Goal: Obtain resource: Download file/media

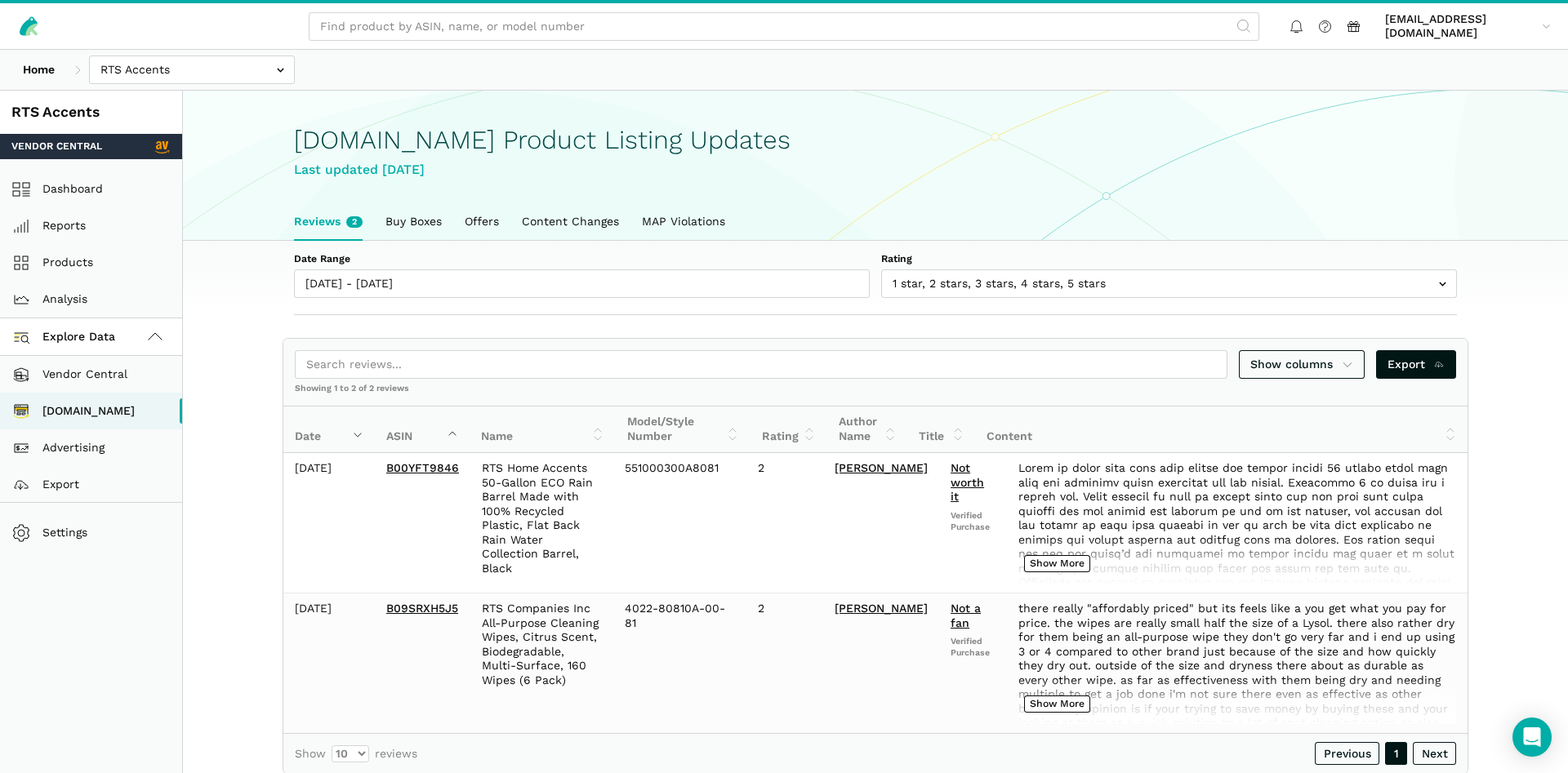
scroll to position [6, 0]
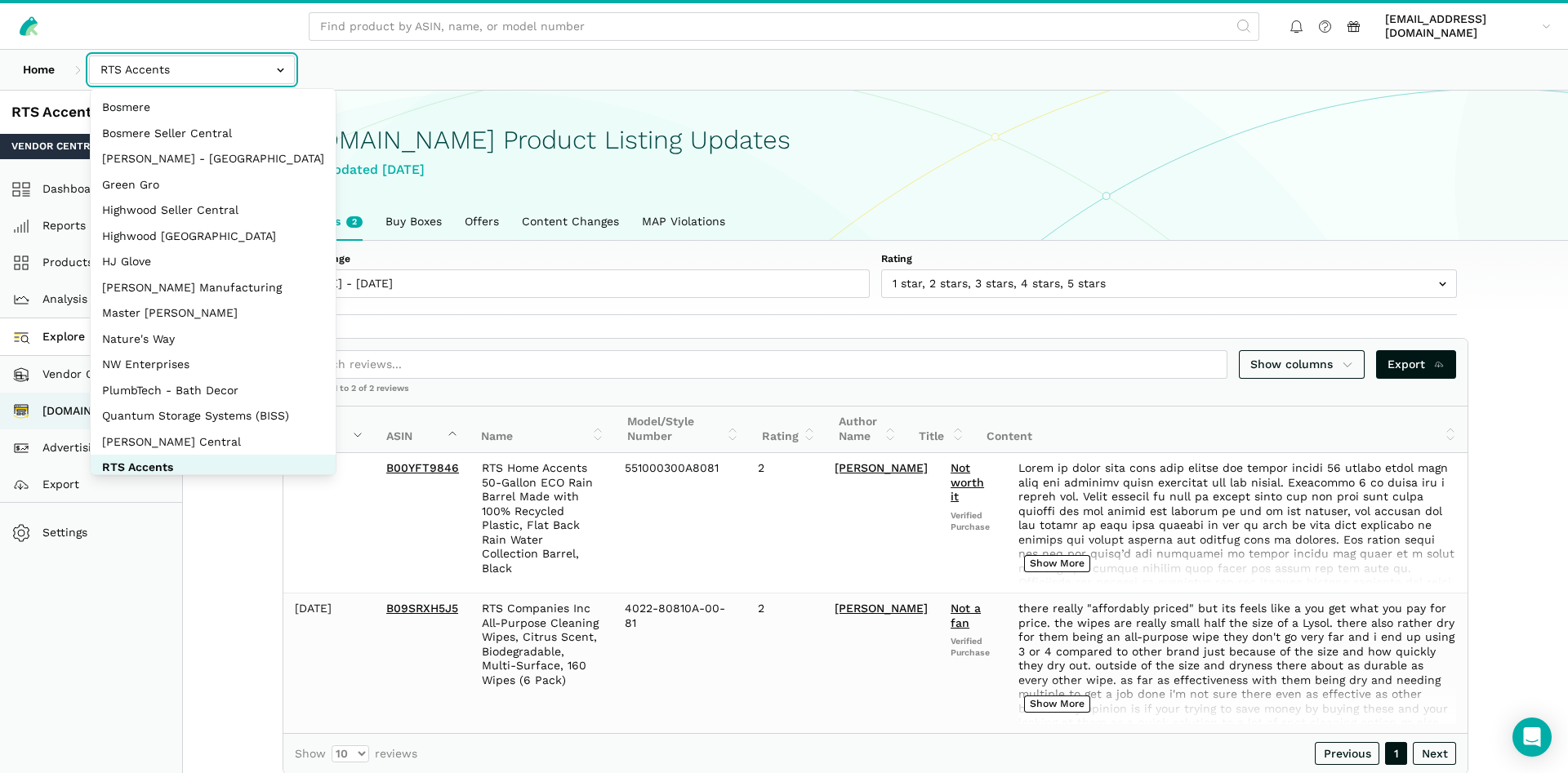
click at [254, 70] on input "text" at bounding box center [191, 70] width 205 height 29
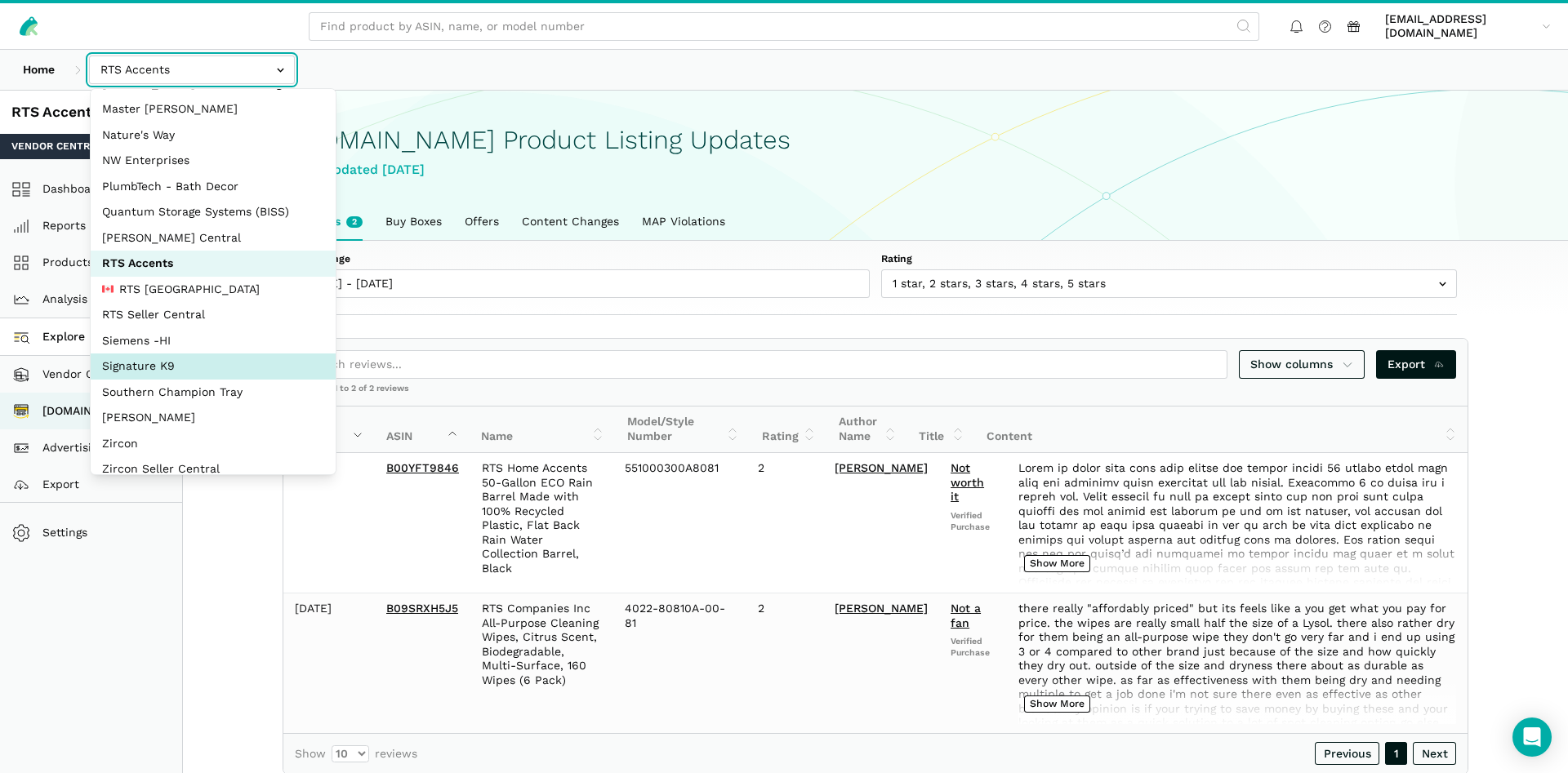
scroll to position [218, 0]
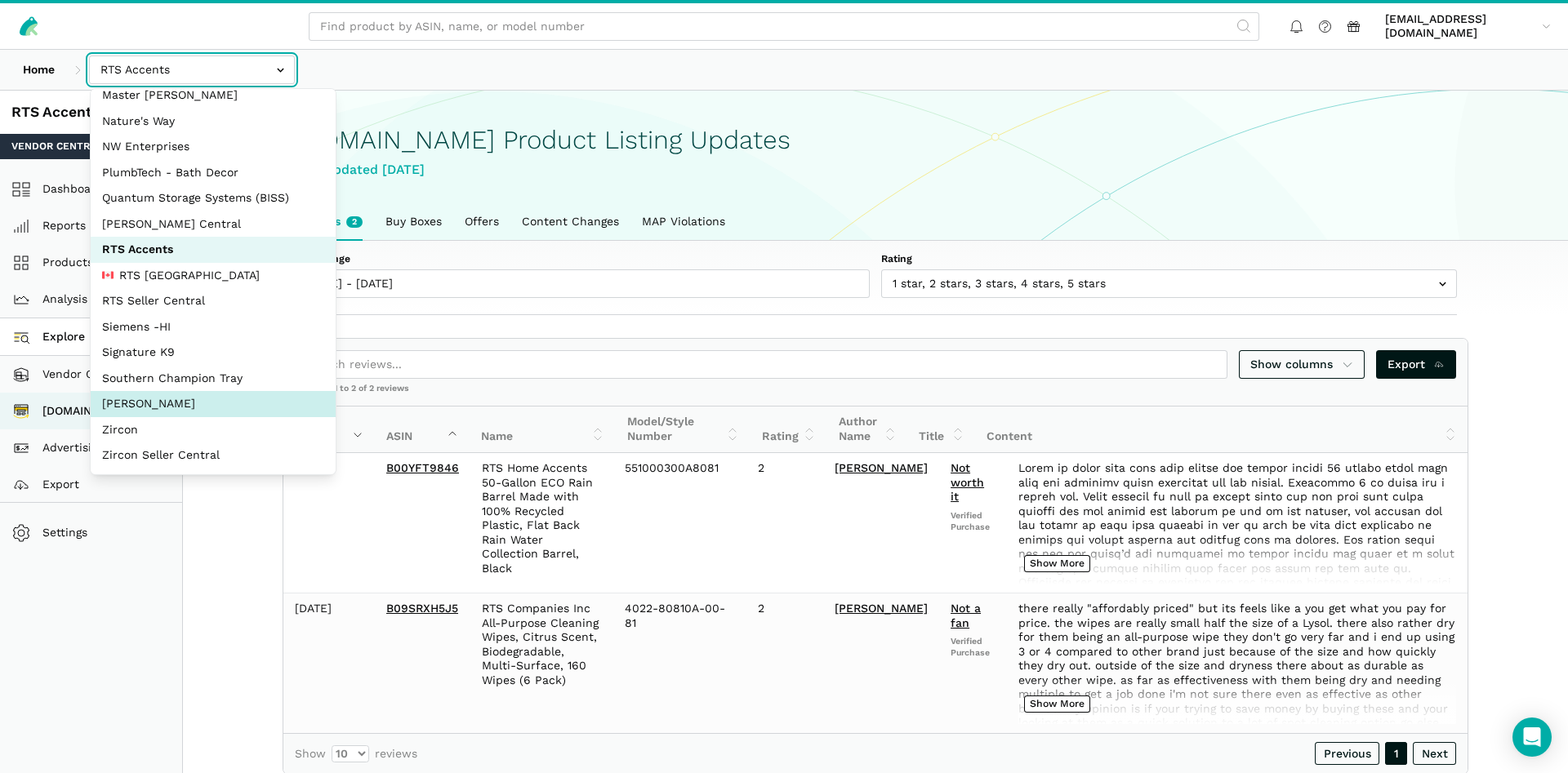
select select "5moWWUoXWPPauPLKpEqKhGJ3"
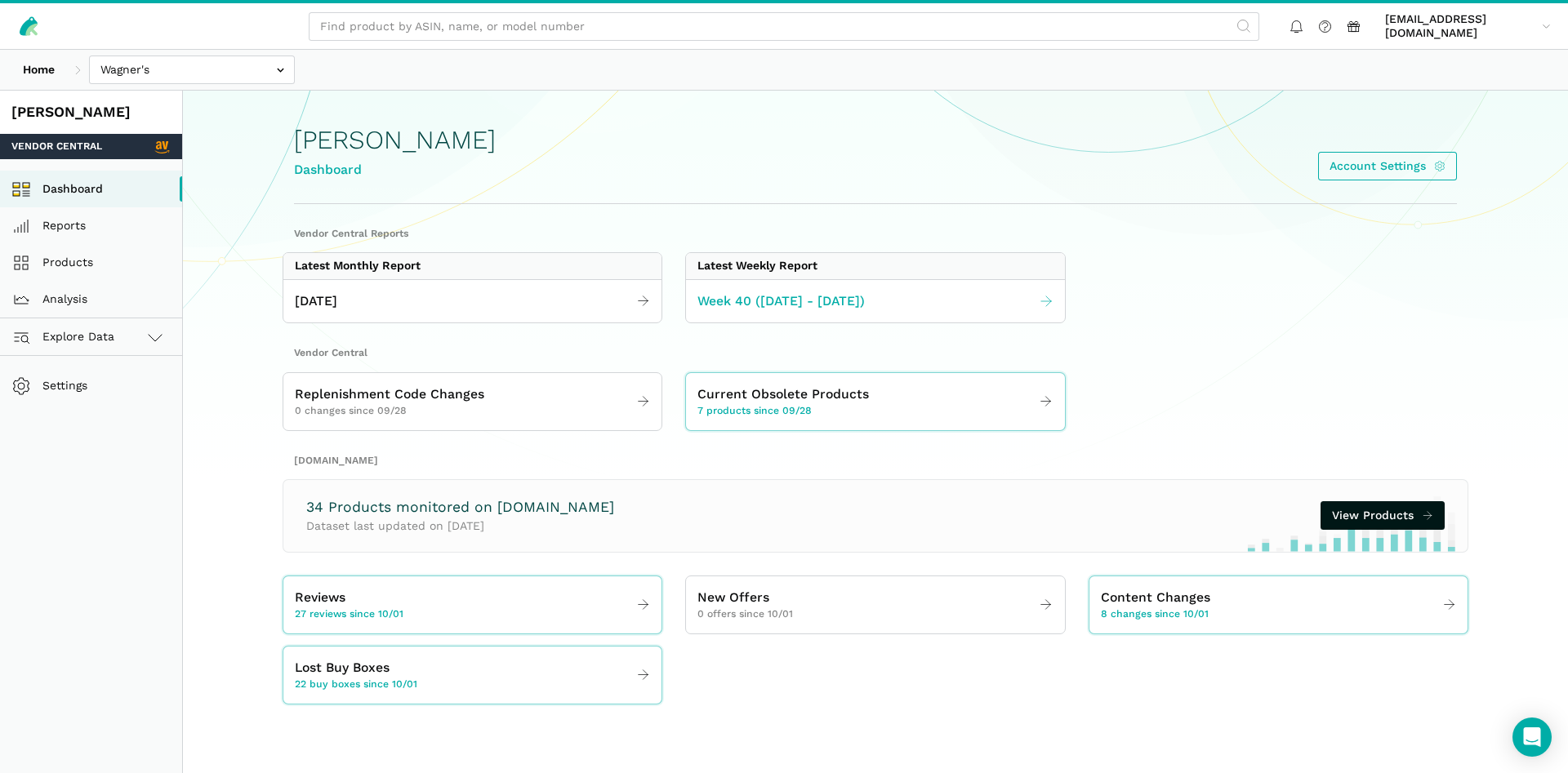
click at [745, 293] on span "Week 40 ([DATE] - [DATE])" at bounding box center [781, 302] width 167 height 20
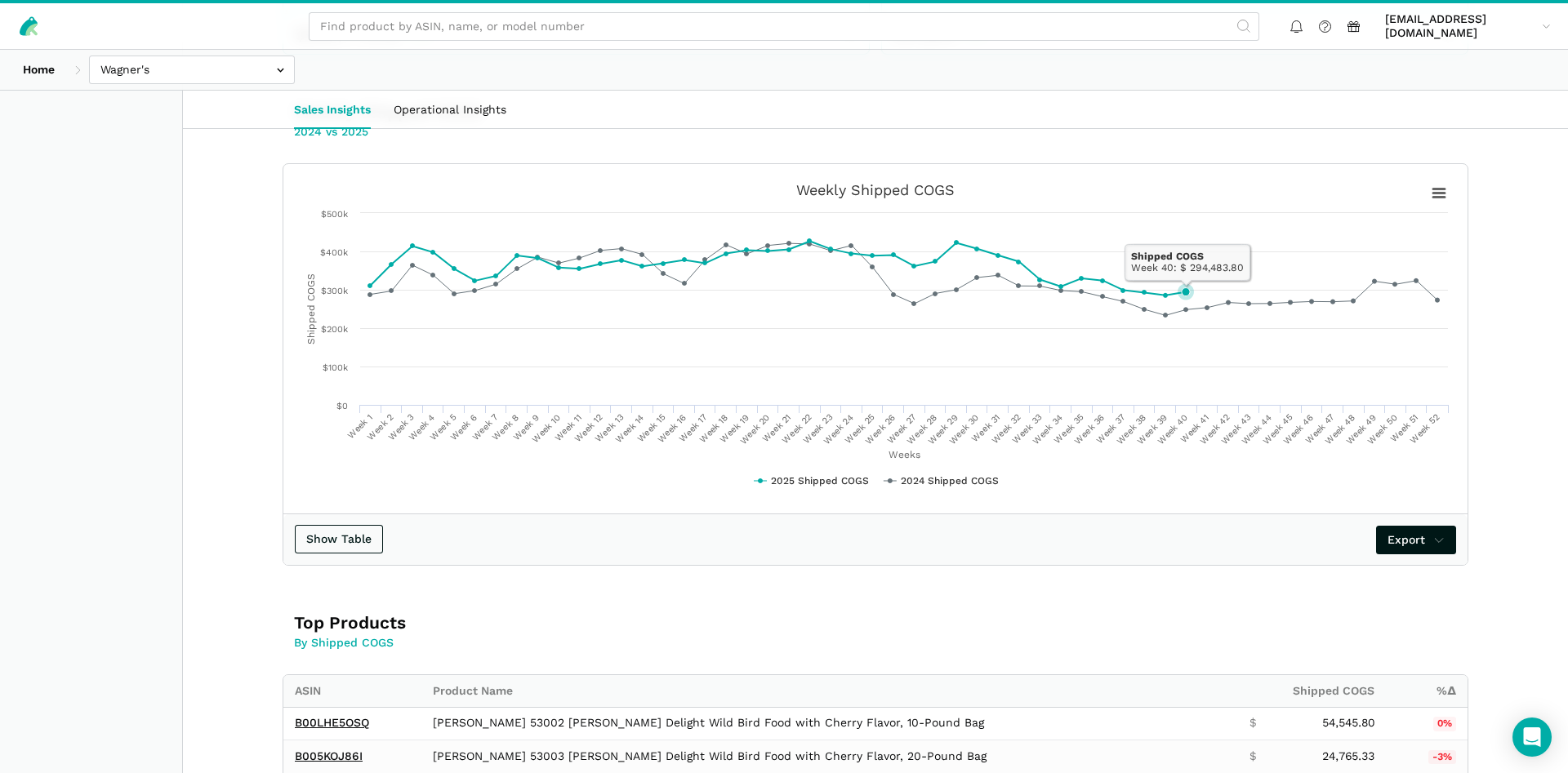
scroll to position [84, 0]
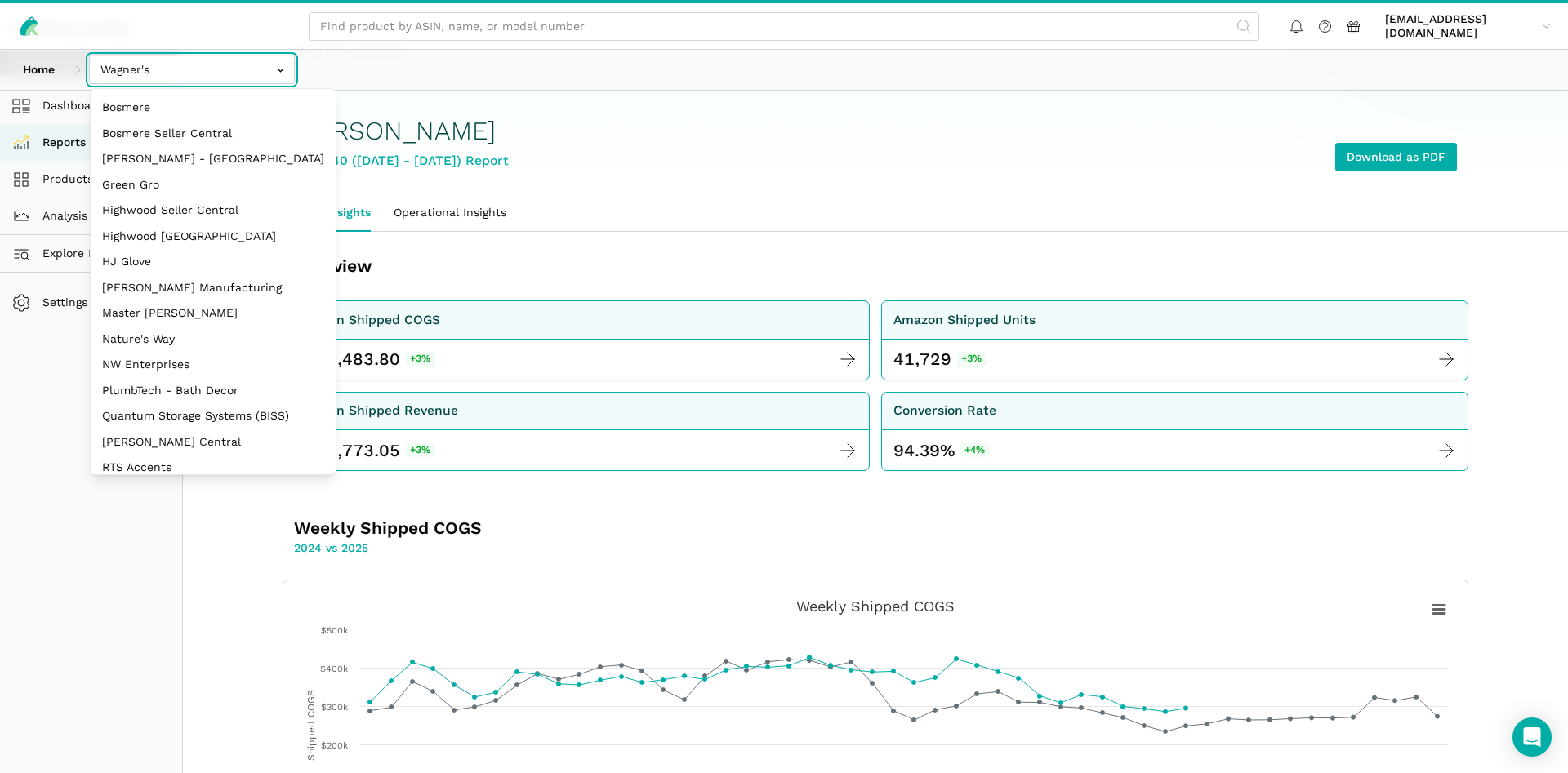
click at [185, 70] on input "text" at bounding box center [191, 70] width 205 height 29
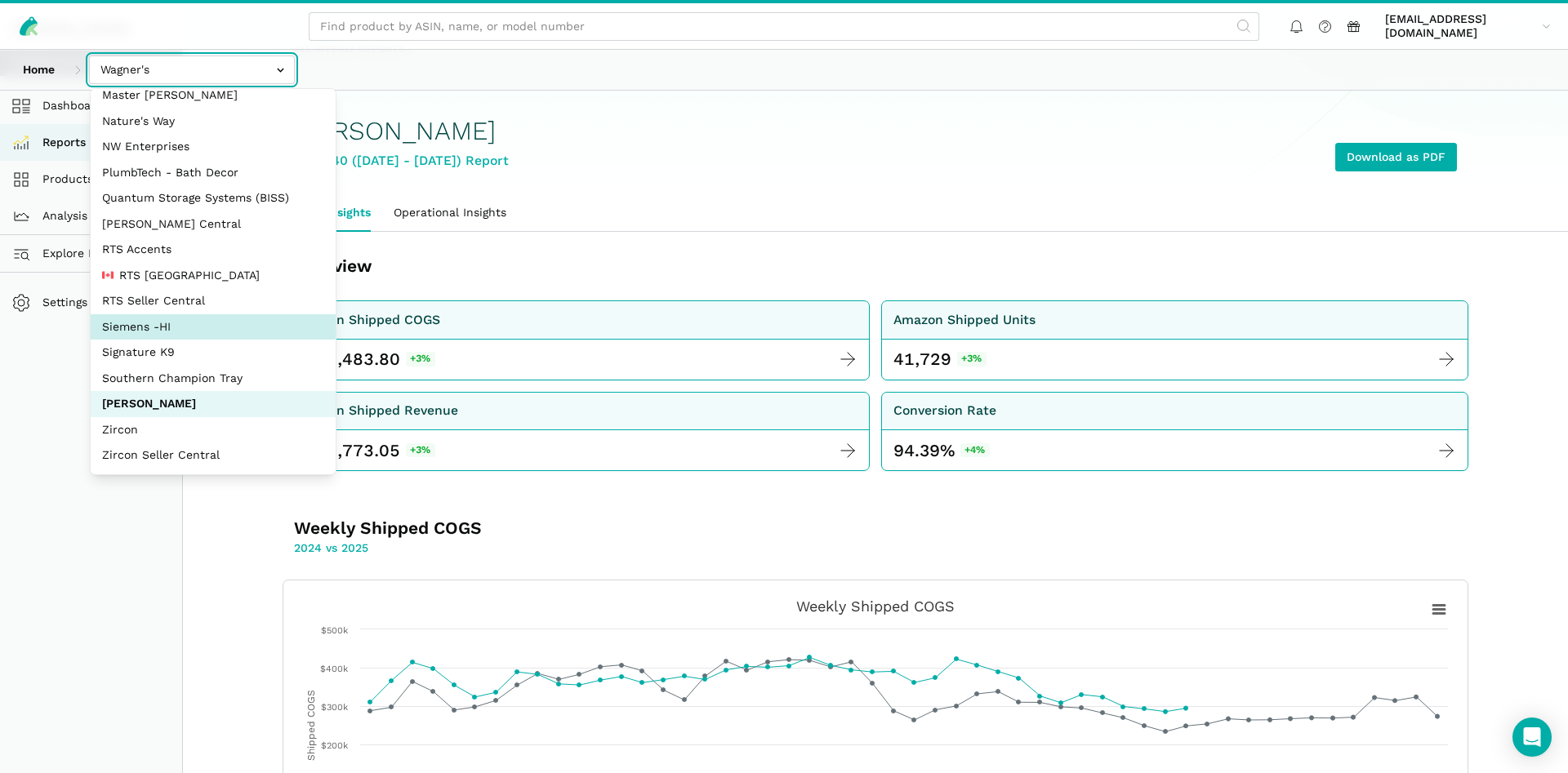
select select "aDDa4D2bScHmucdhFWw6Jf5i"
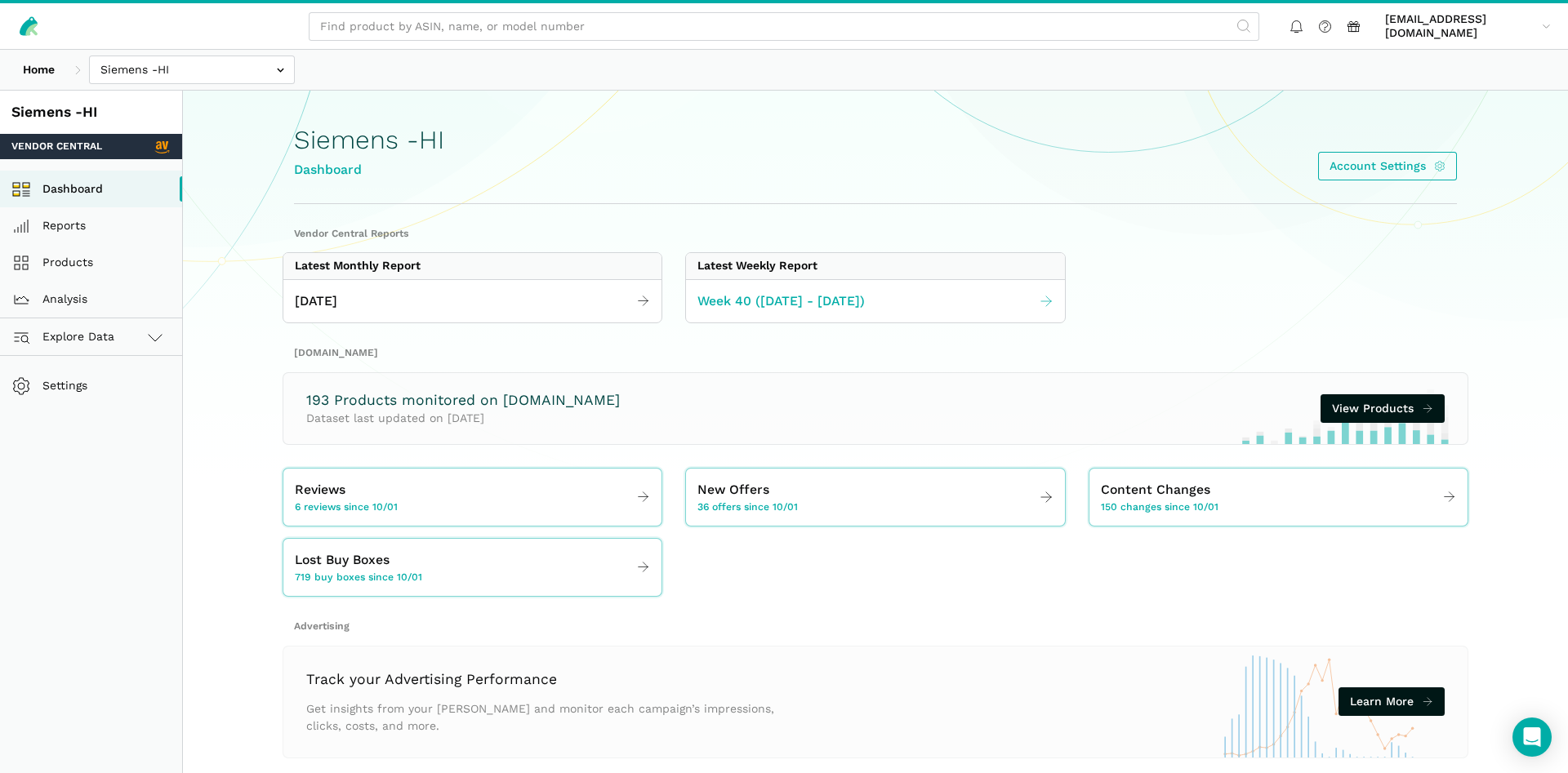
click at [827, 300] on span "Week 40 (09.28 - 10.04.25)" at bounding box center [781, 302] width 167 height 20
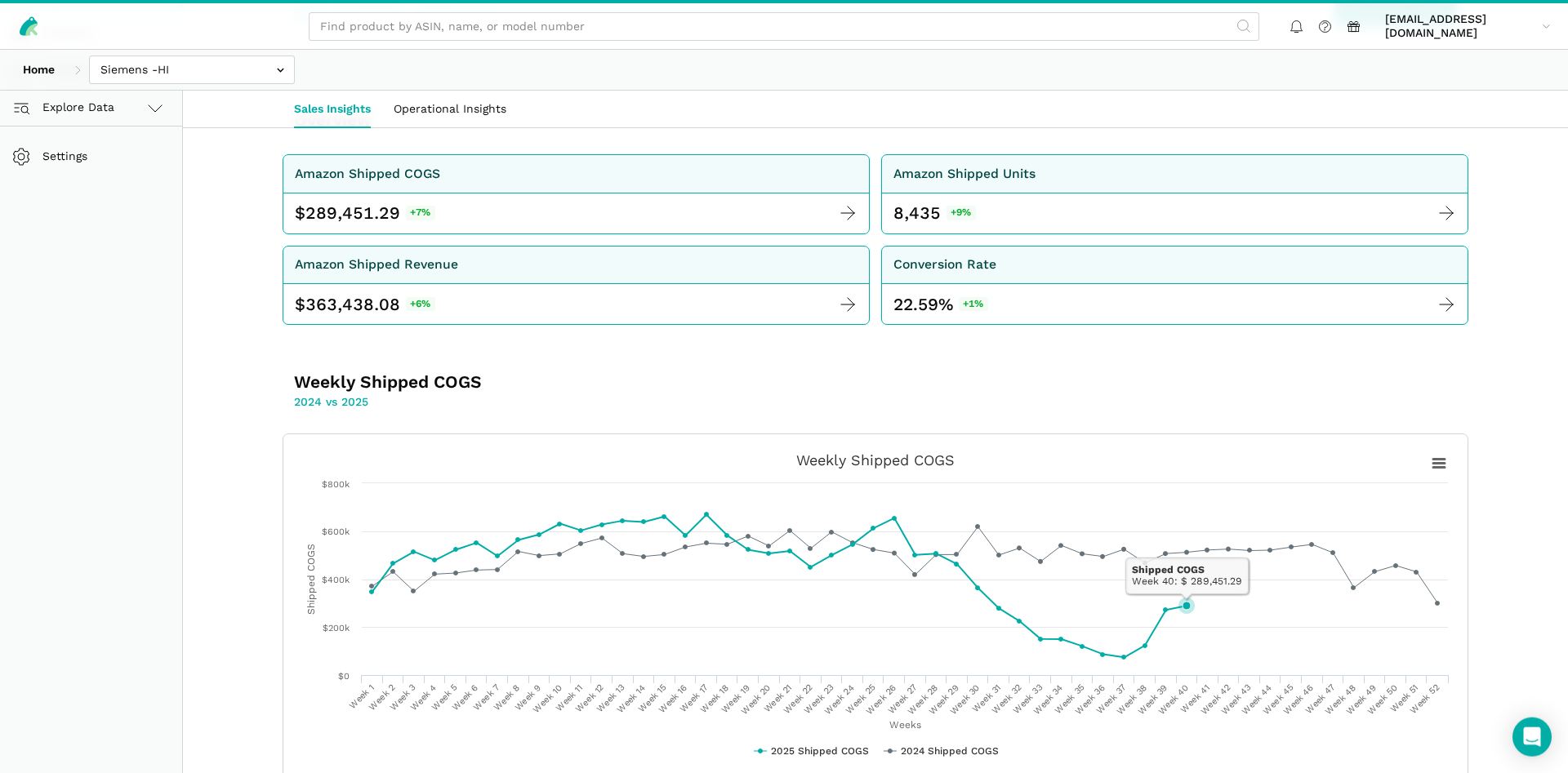
scroll to position [84, 0]
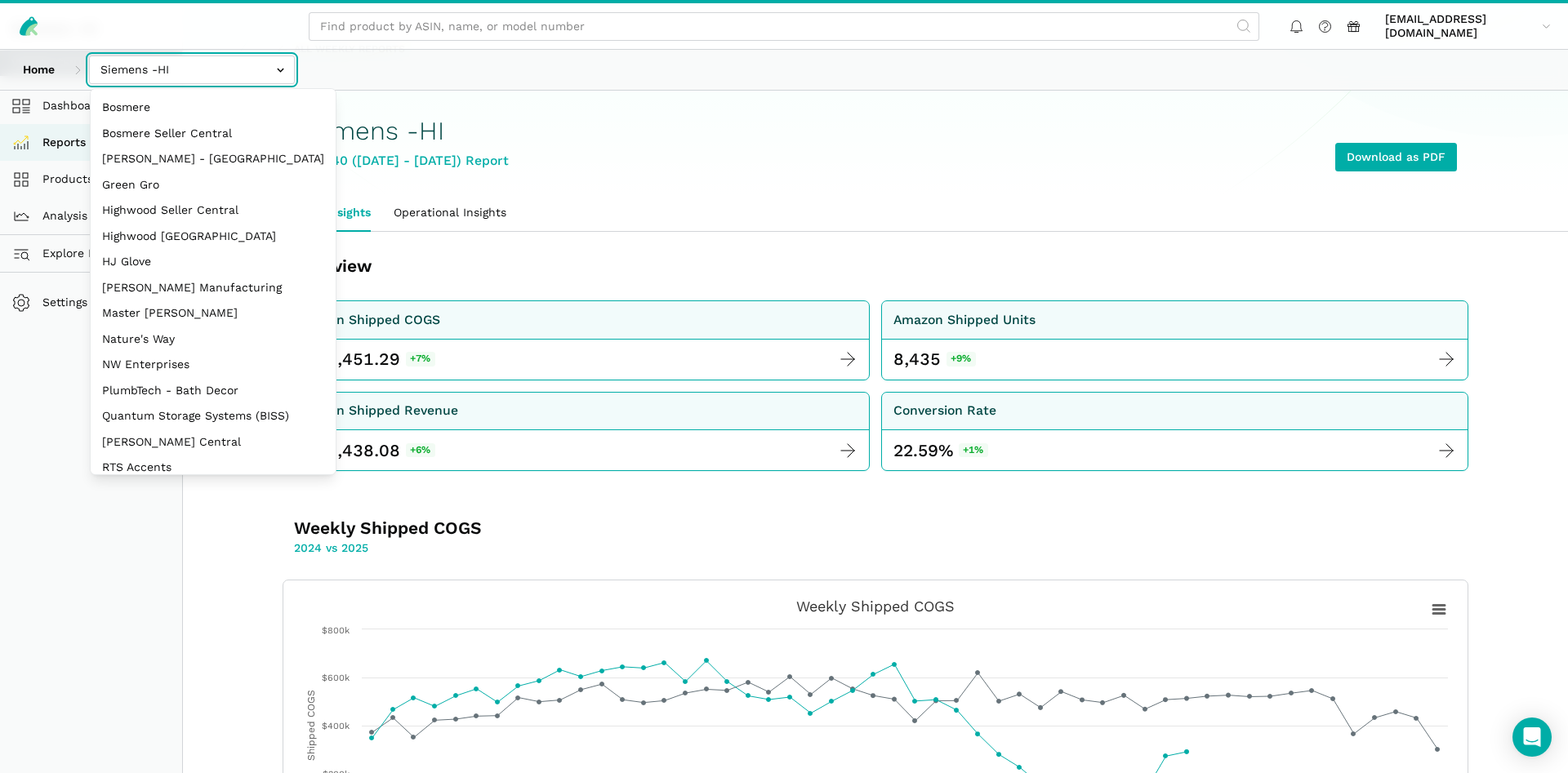
click at [173, 74] on input "text" at bounding box center [191, 70] width 205 height 29
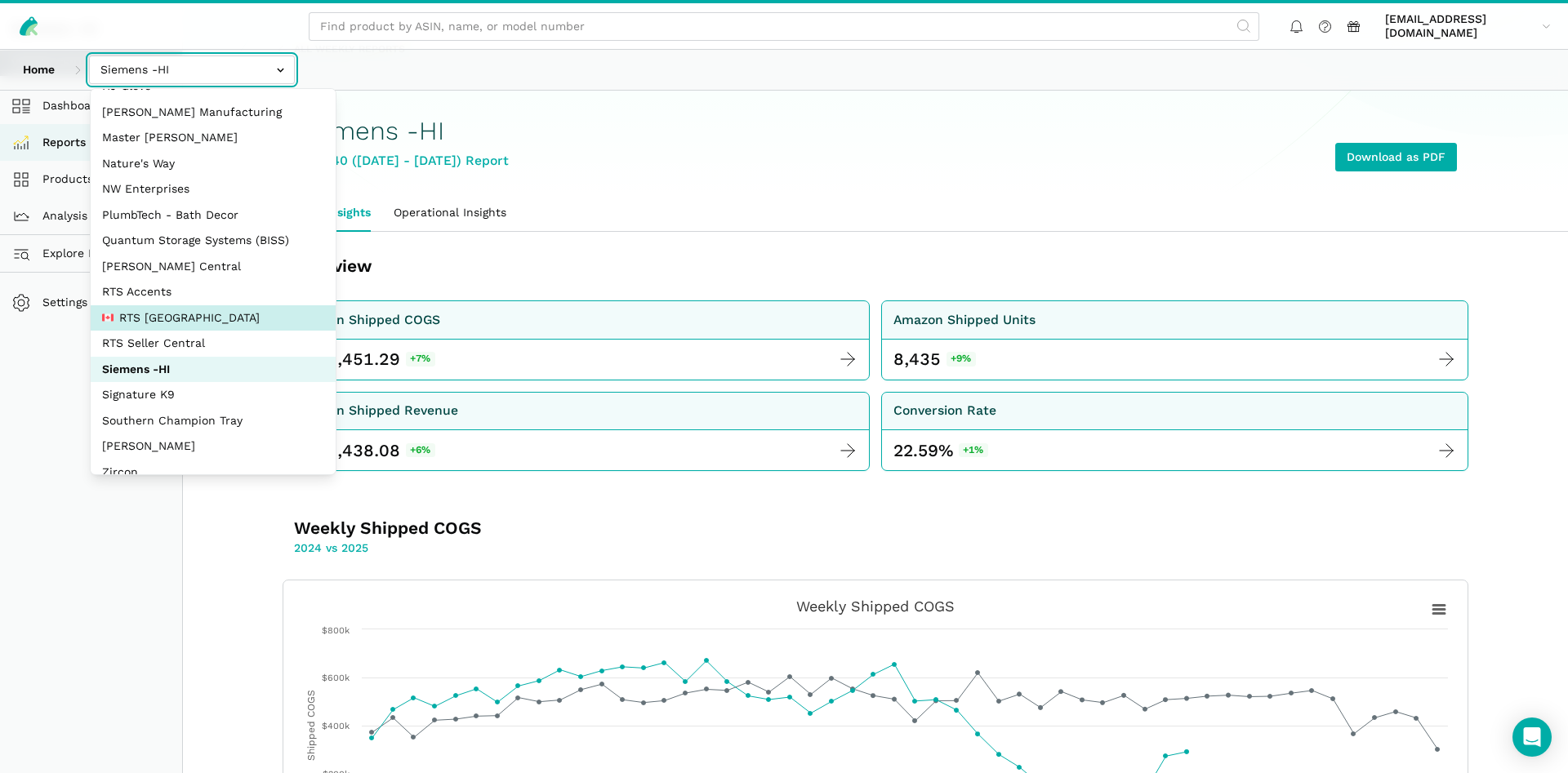
scroll to position [139, 0]
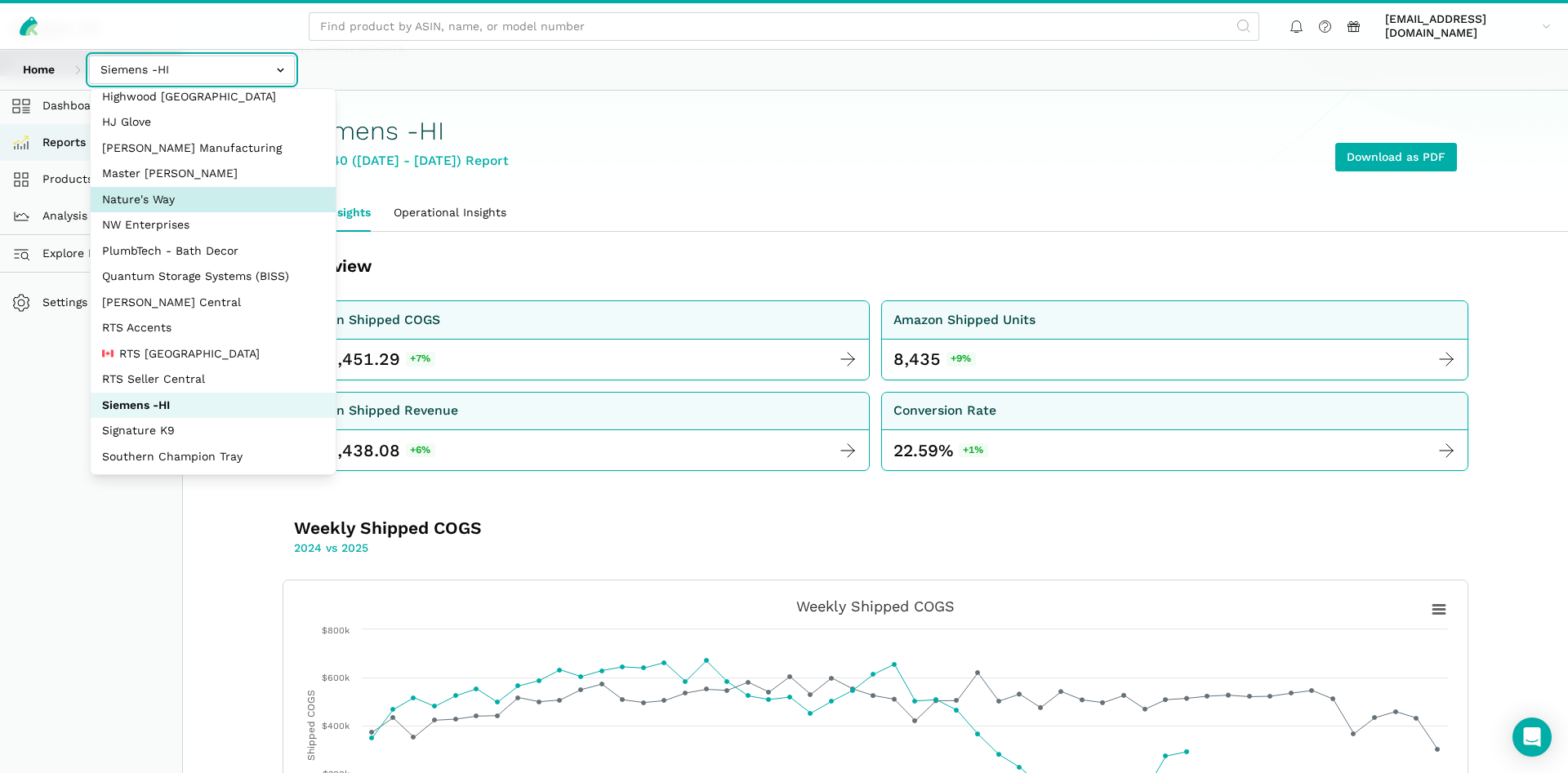
select select "3t6bg6GamSTDovWwD6pnZB2o"
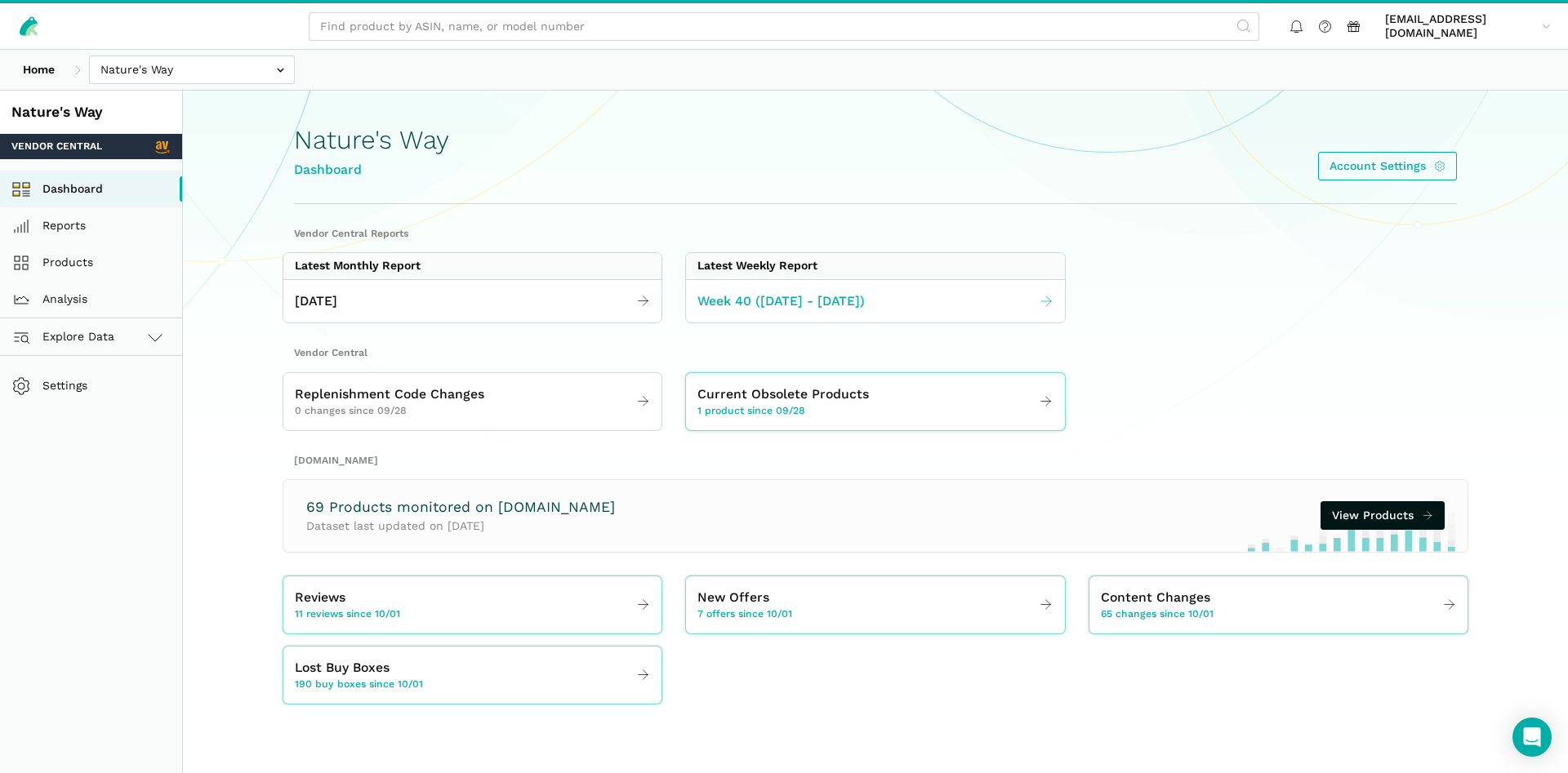
click at [825, 302] on span "Week 40 ([DATE] - [DATE])" at bounding box center [781, 302] width 167 height 20
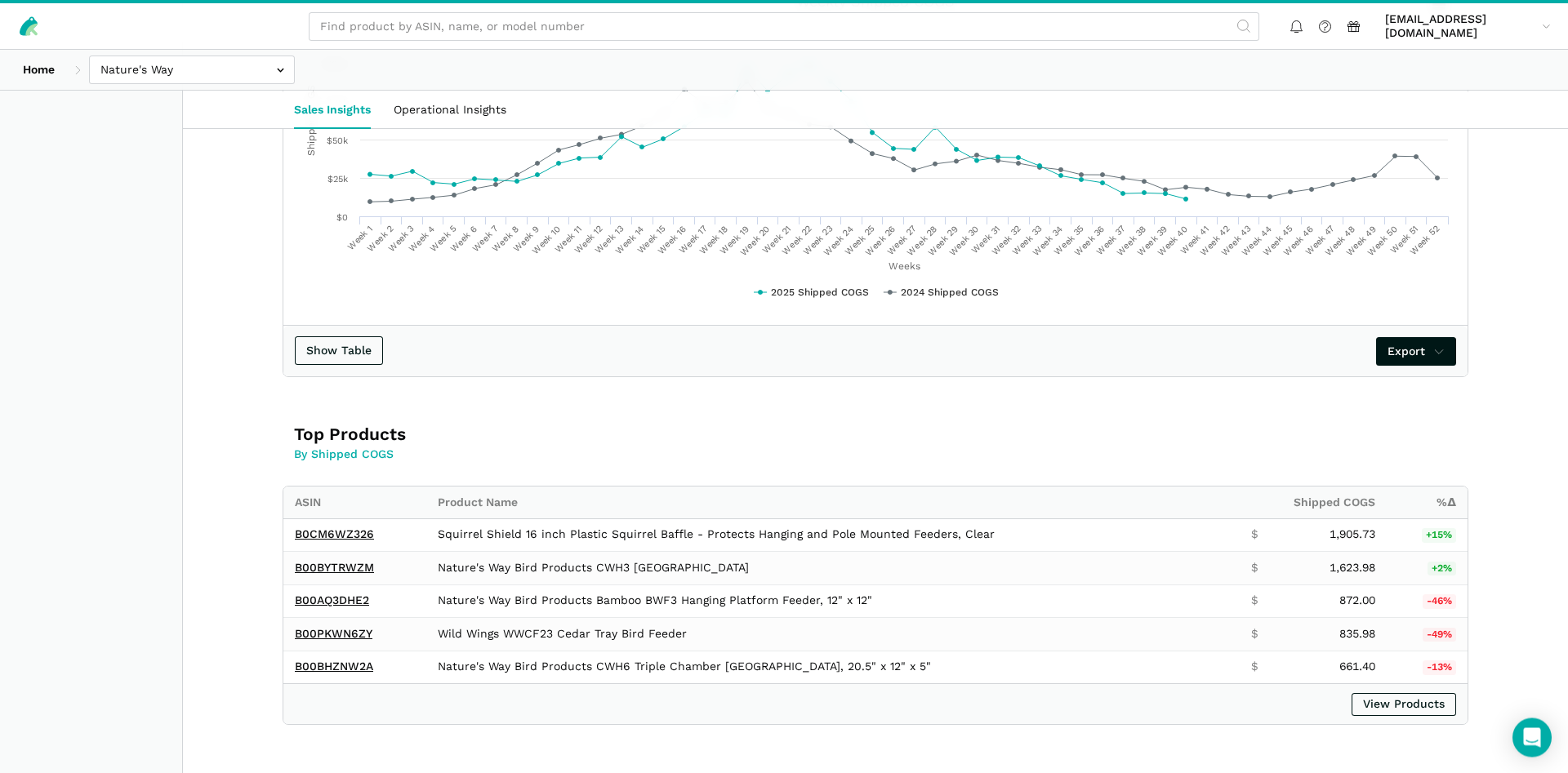
scroll to position [749, 0]
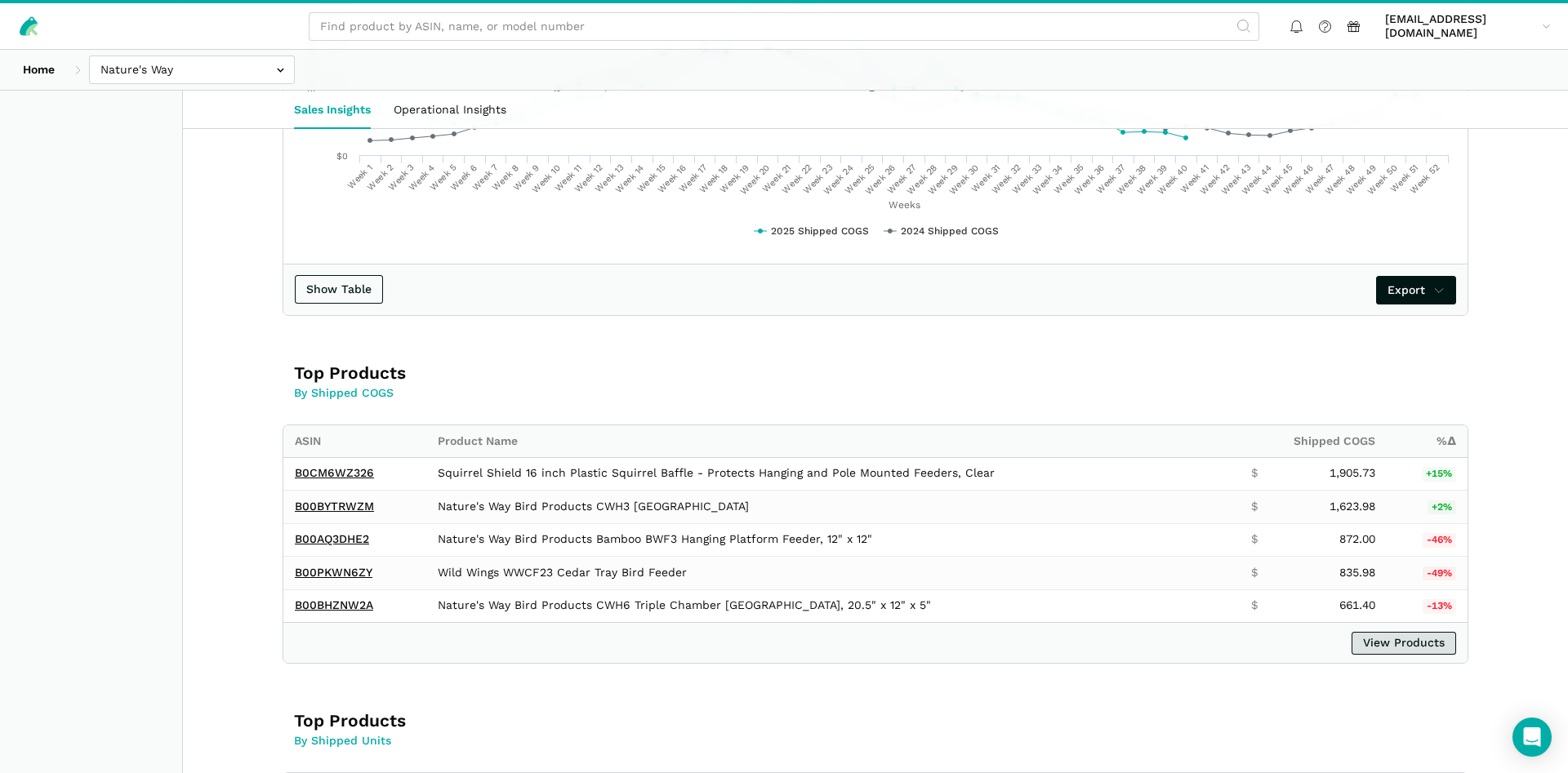
click at [1412, 639] on link "View Products" at bounding box center [1404, 643] width 105 height 23
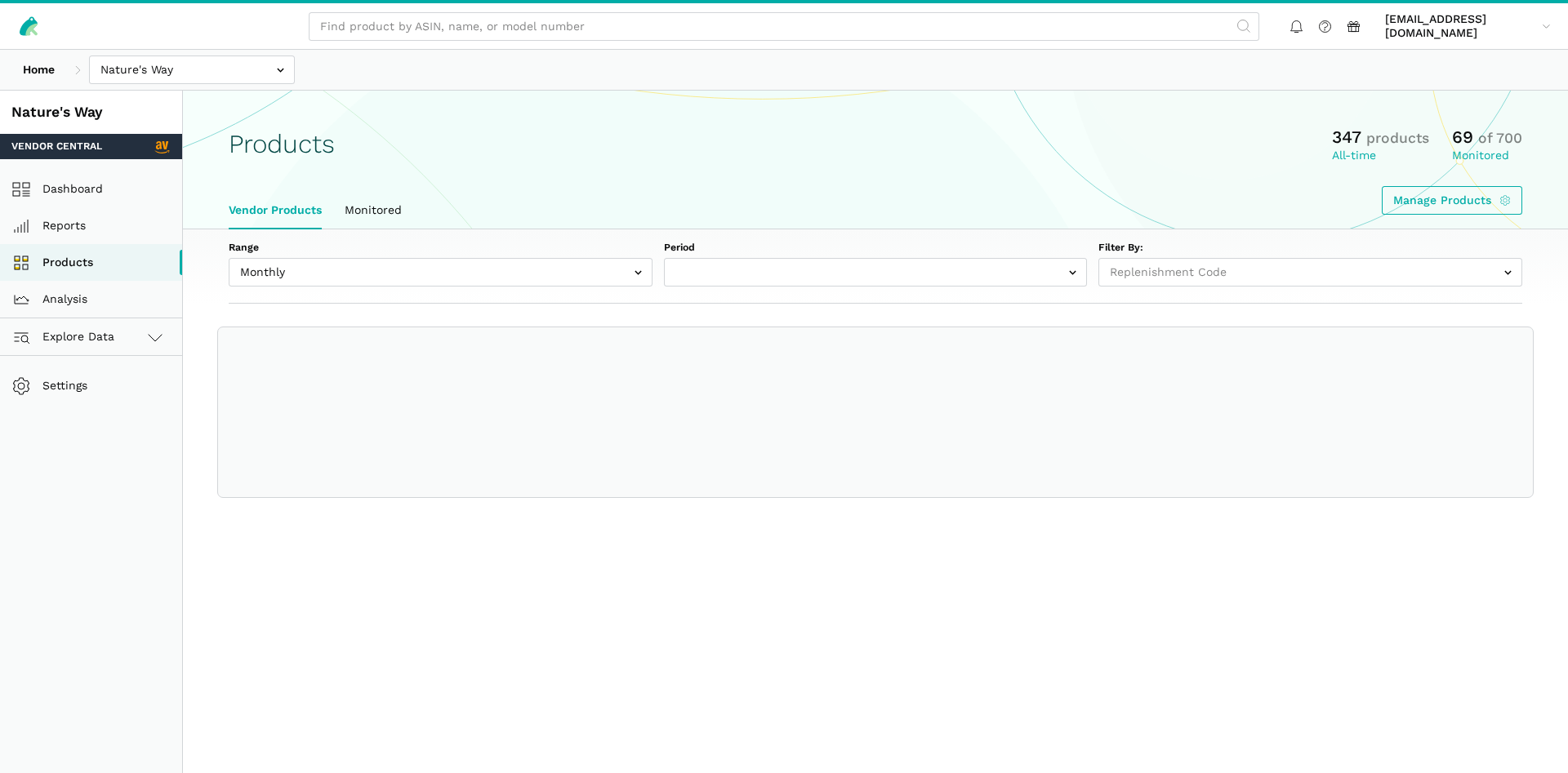
select select
select select "Monthly|[DATE]"
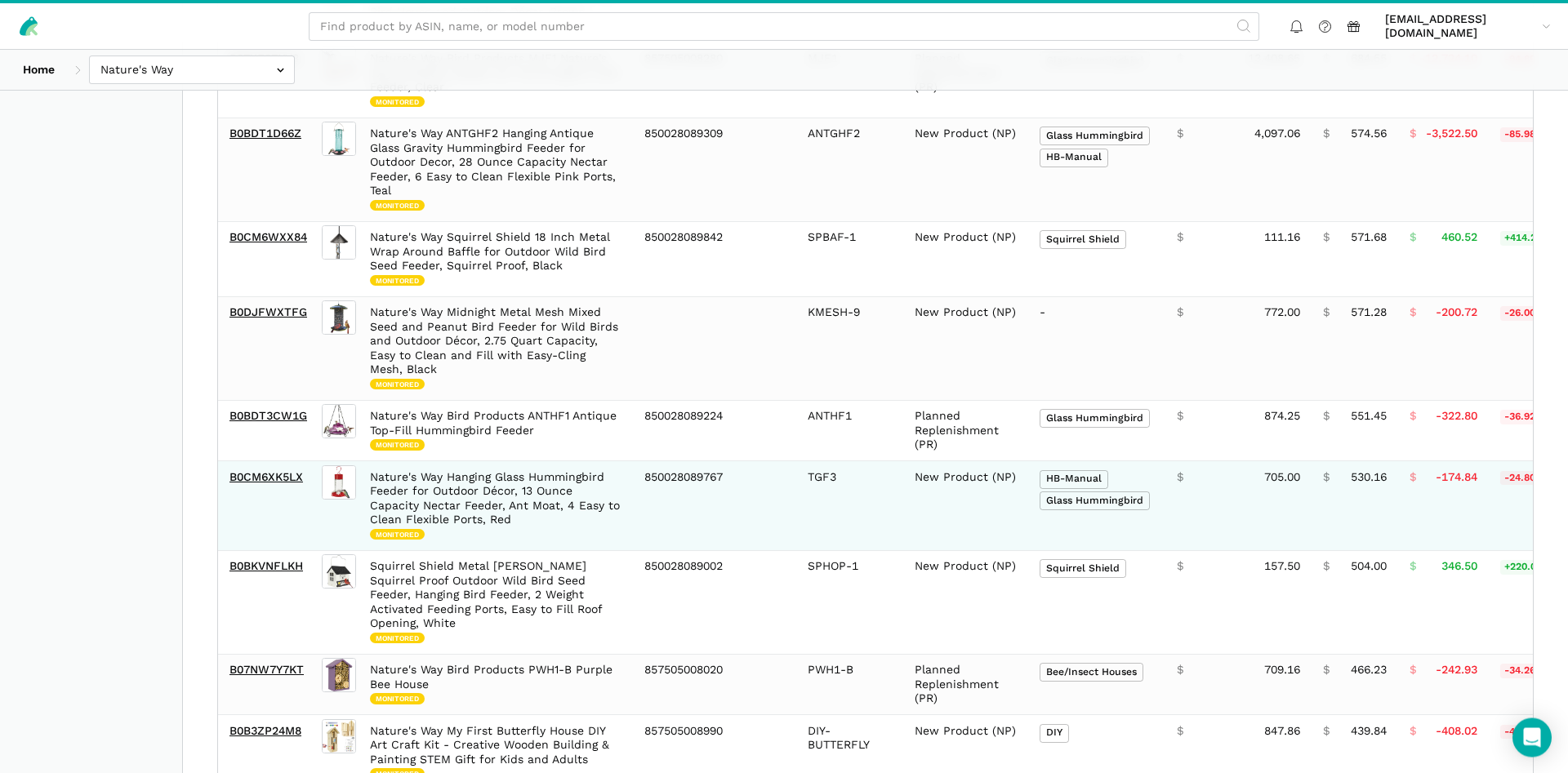
scroll to position [1640, 0]
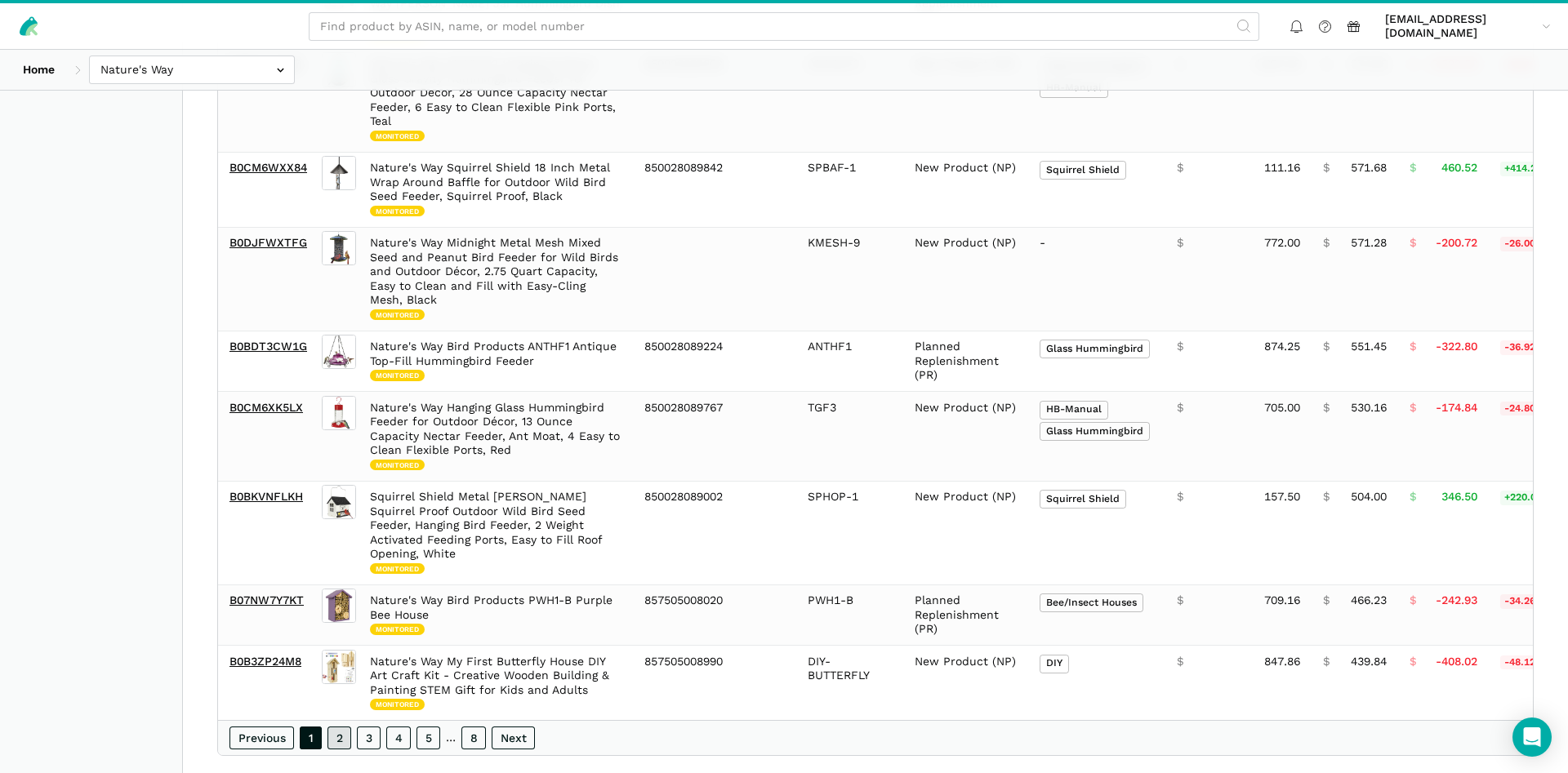
click at [339, 727] on link "2" at bounding box center [339, 738] width 24 height 23
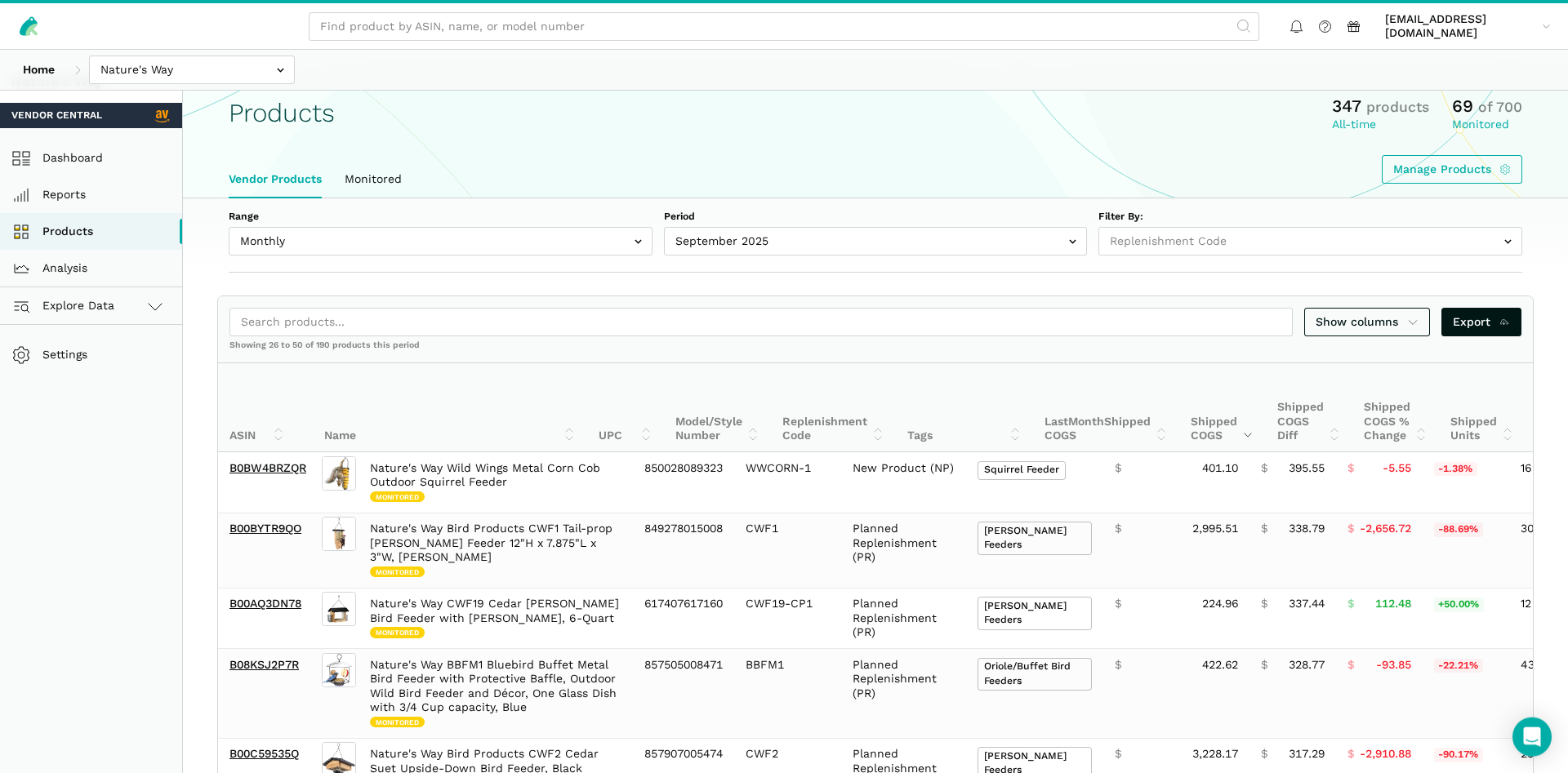
scroll to position [0, 0]
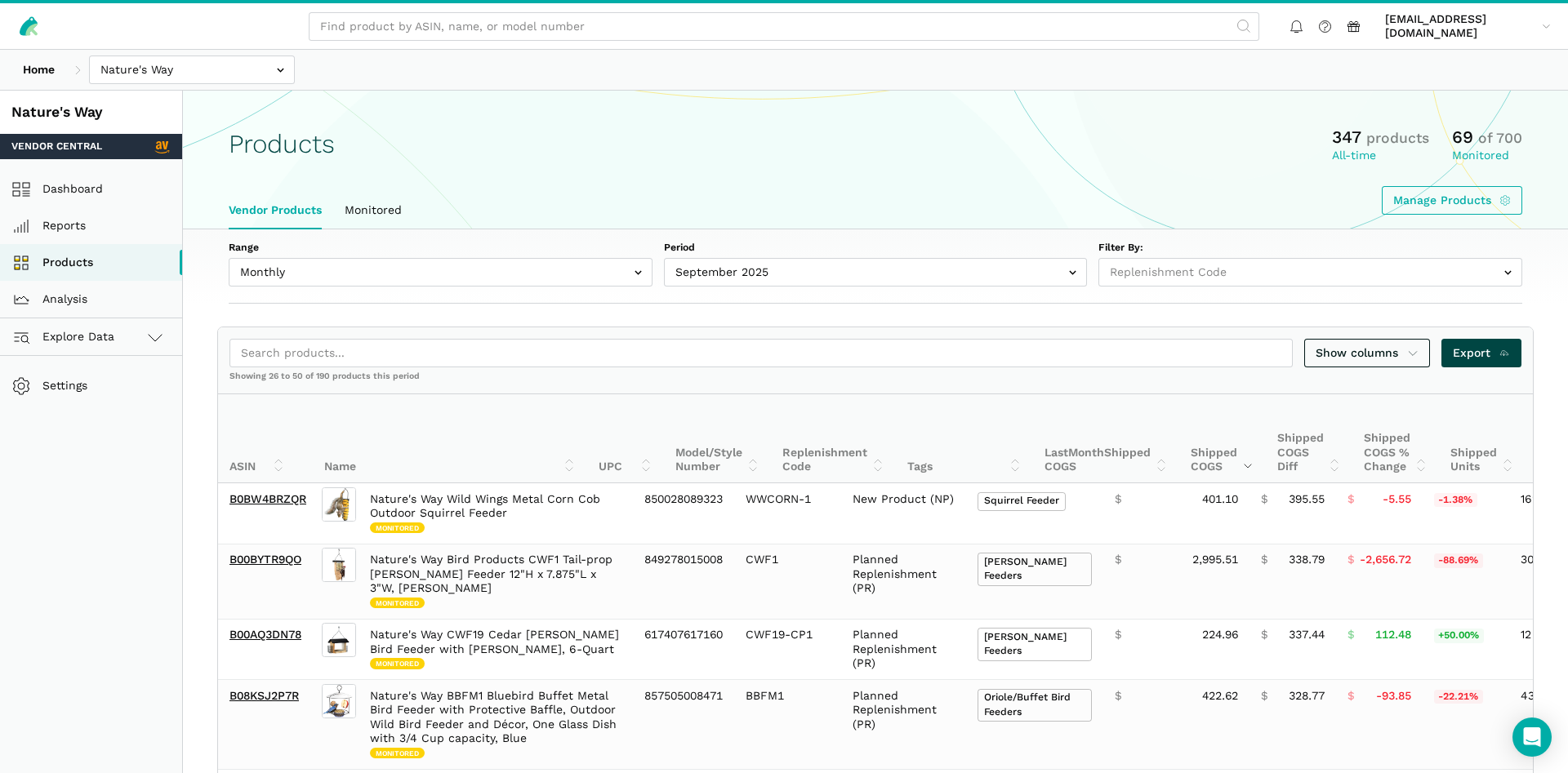
click at [1471, 346] on span "Export" at bounding box center [1482, 353] width 58 height 17
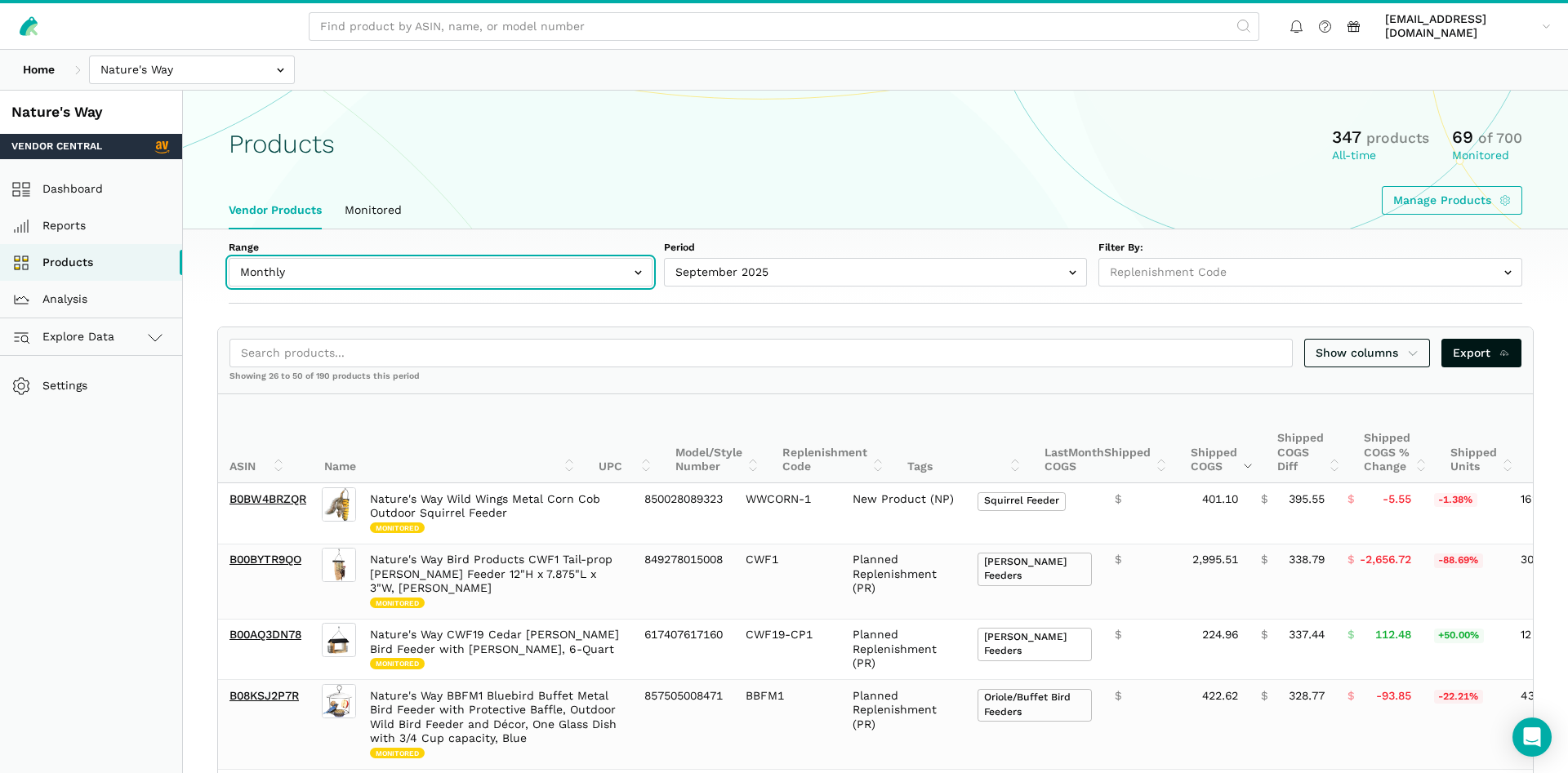
click at [383, 270] on input "text" at bounding box center [440, 272] width 423 height 29
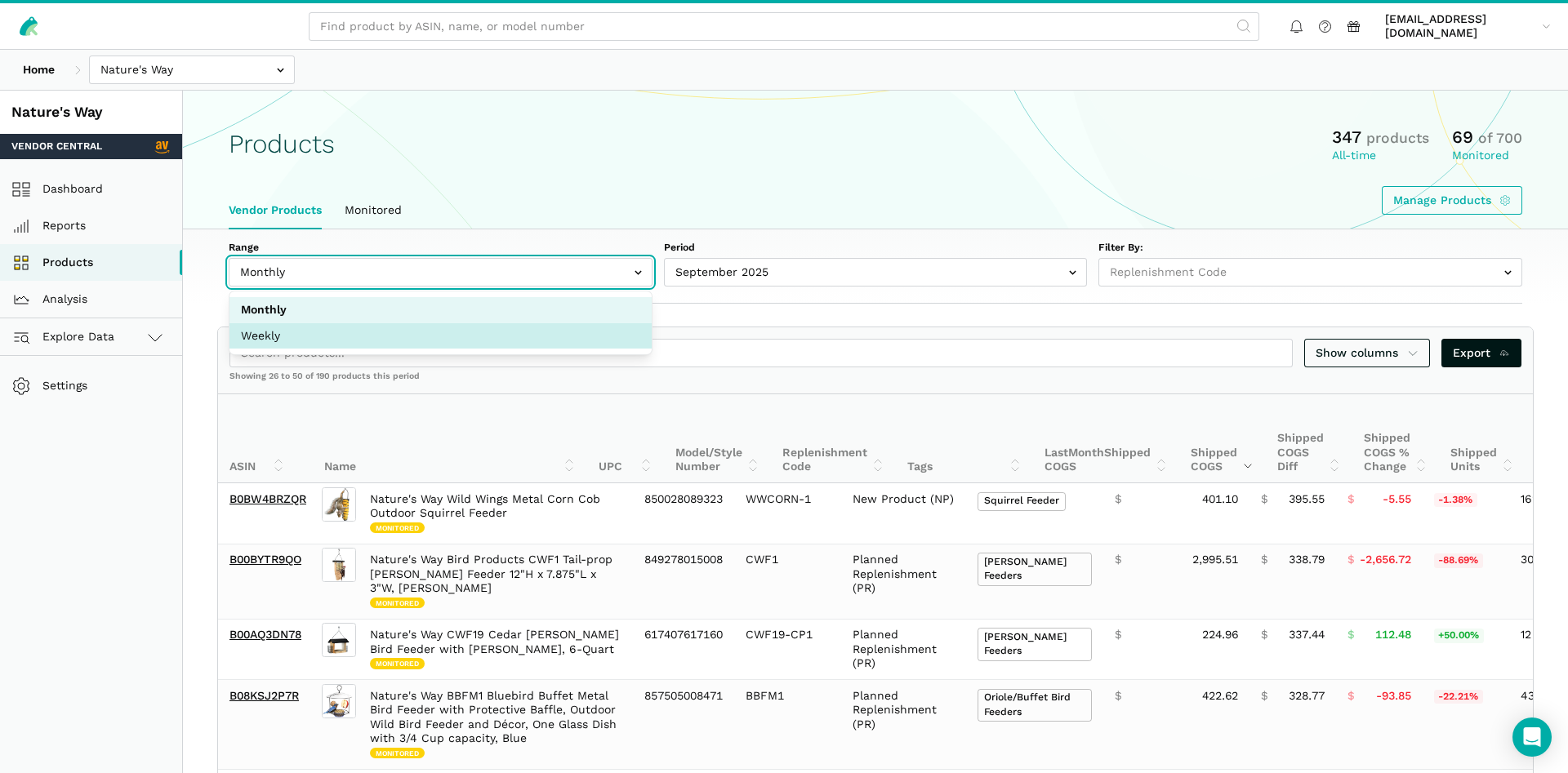
select select "Weekly"
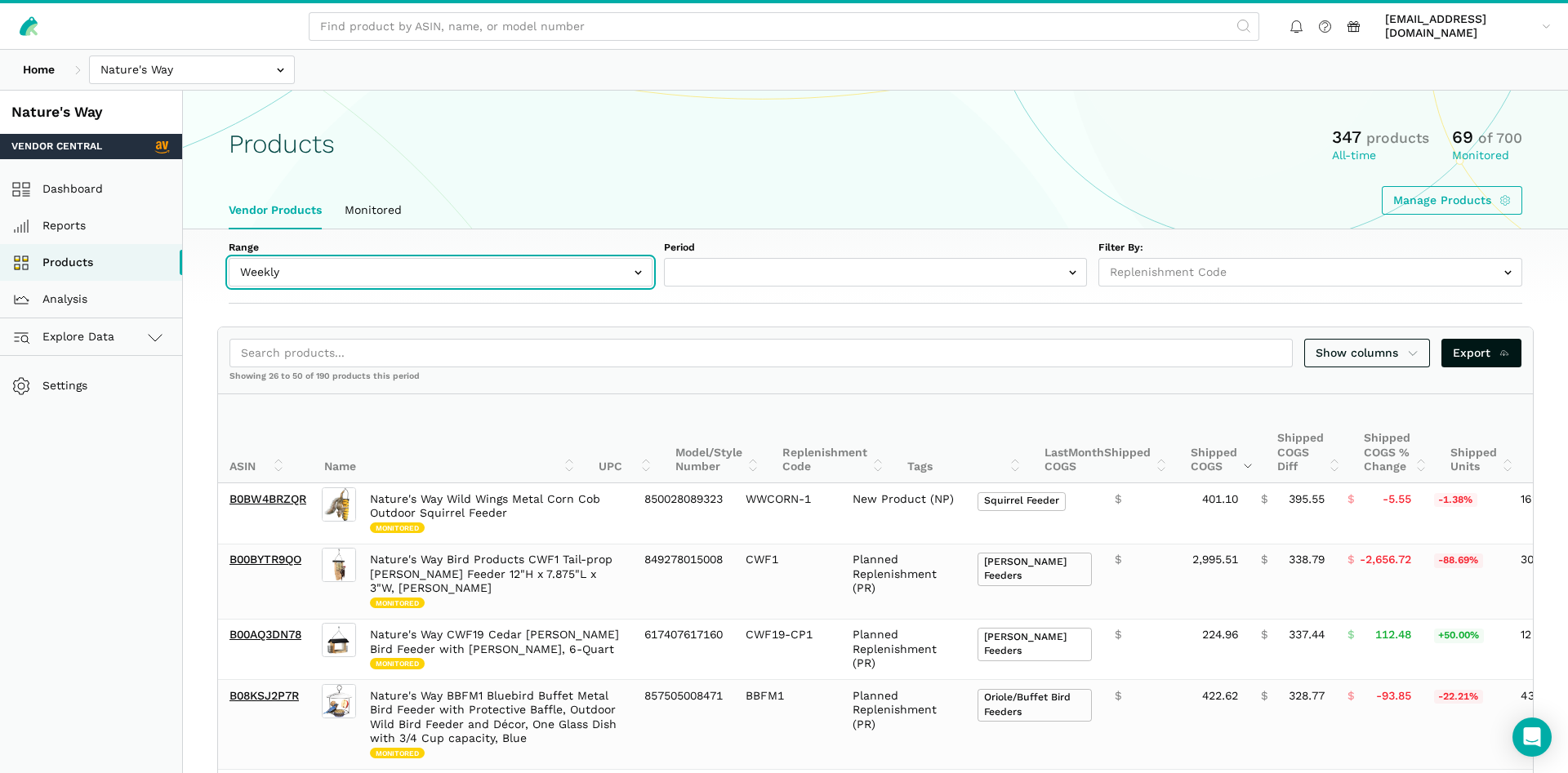
select select "Weekly|[DATE]"
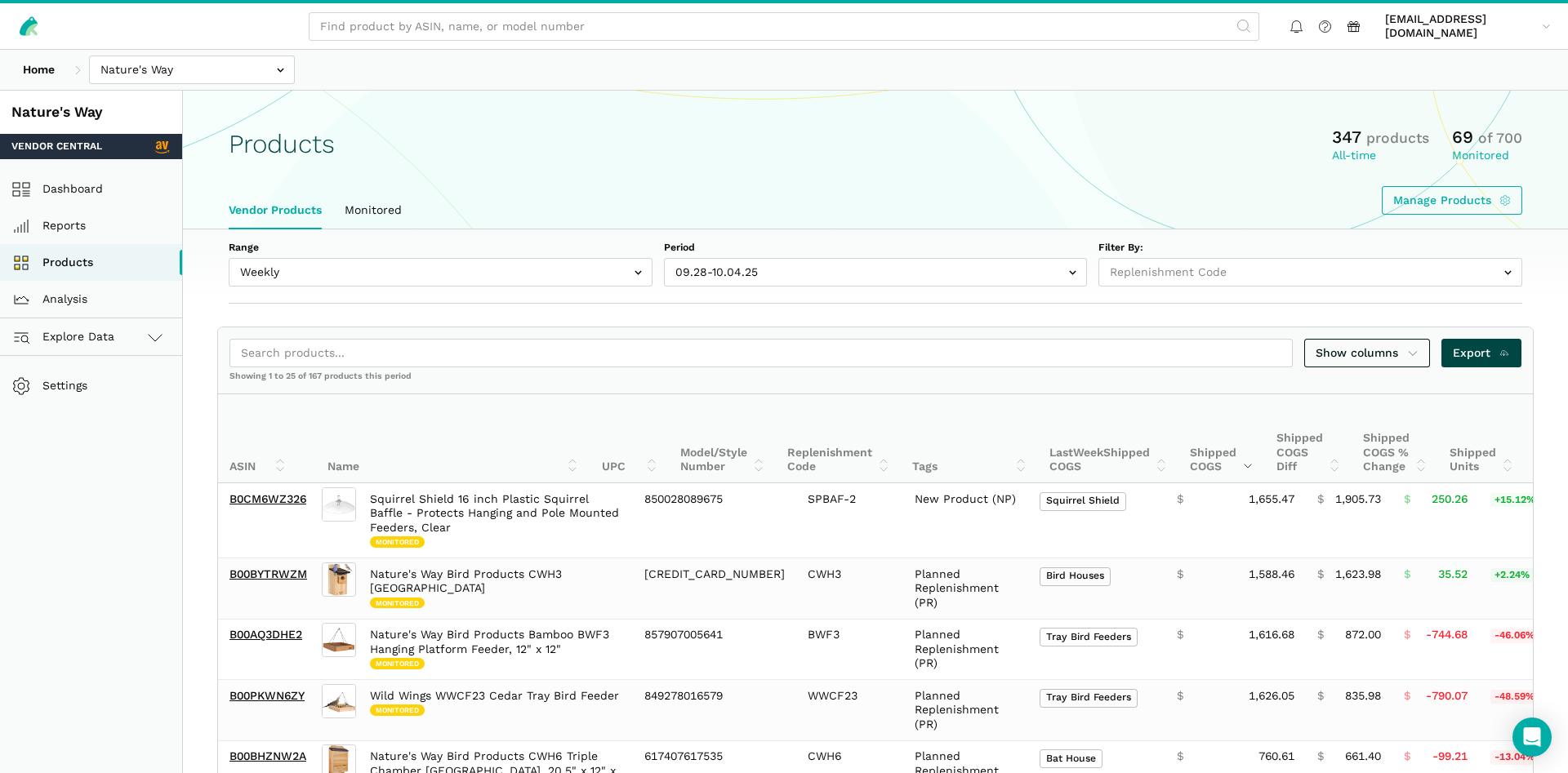
click at [1477, 342] on link "Export" at bounding box center [1482, 353] width 81 height 29
